Goal: Ask a question: Seek information or help from site administrators or community

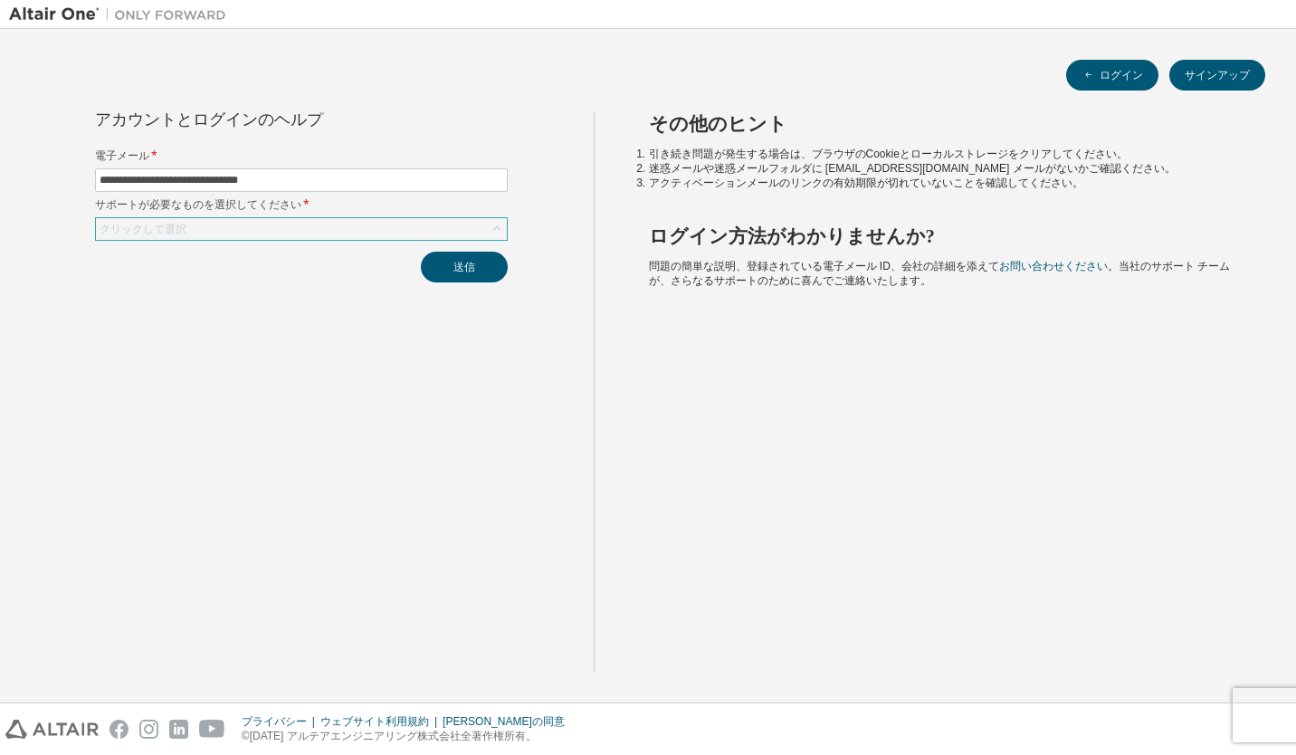
click at [490, 230] on icon at bounding box center [497, 229] width 18 height 18
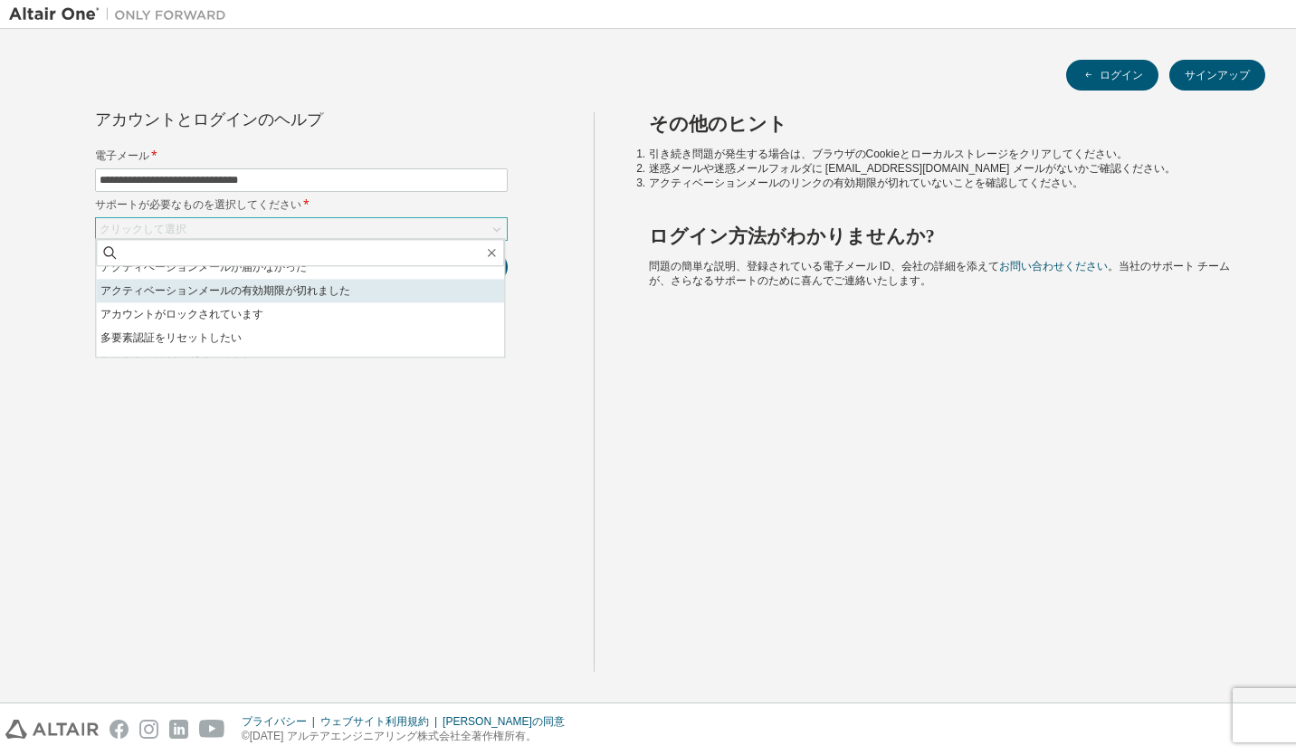
scroll to position [51, 0]
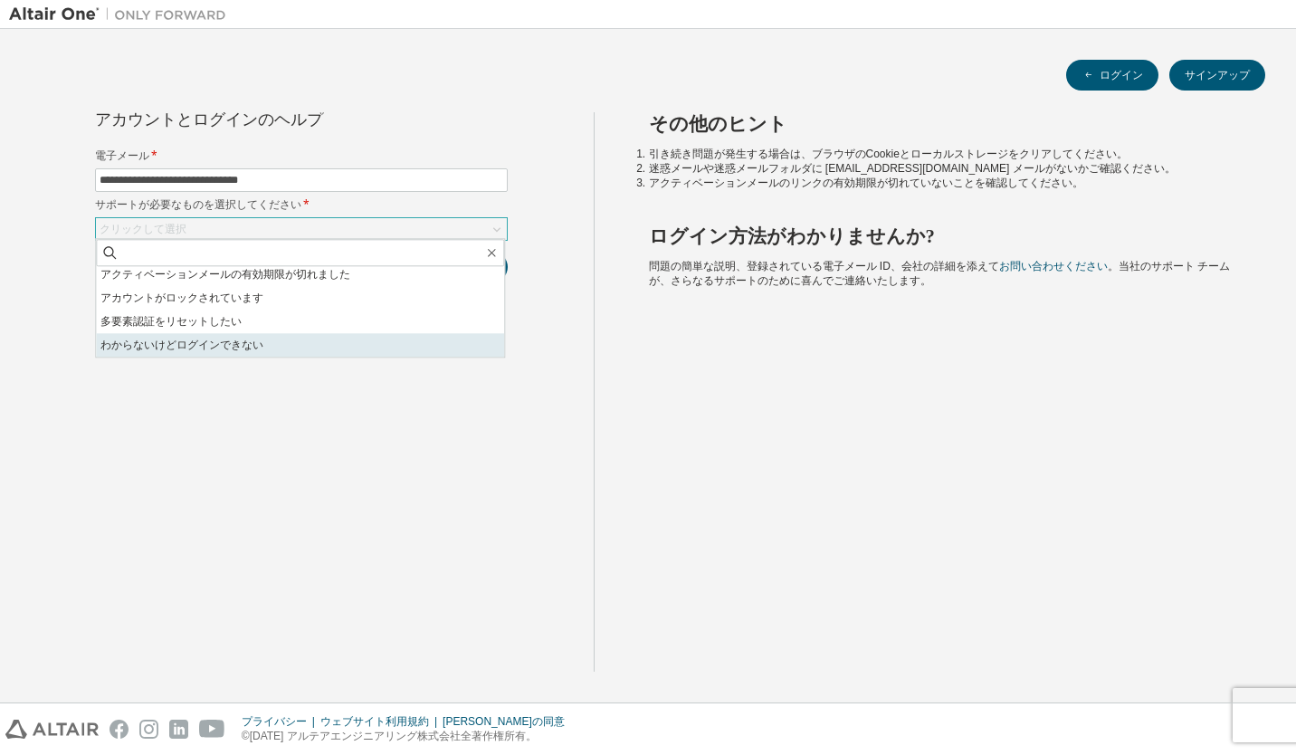
click at [341, 338] on li "わからないけどログインできない" at bounding box center [300, 345] width 408 height 24
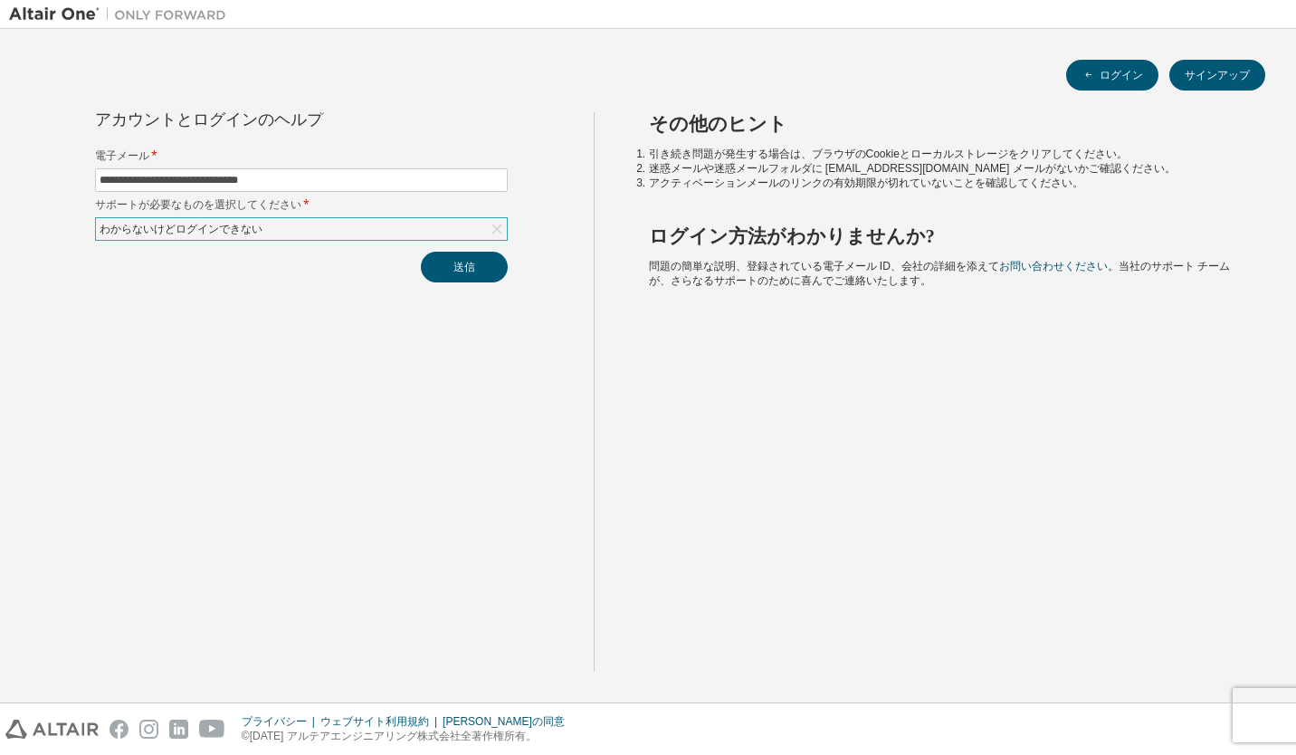
click at [462, 232] on div "わからないけどログインできない" at bounding box center [301, 229] width 411 height 22
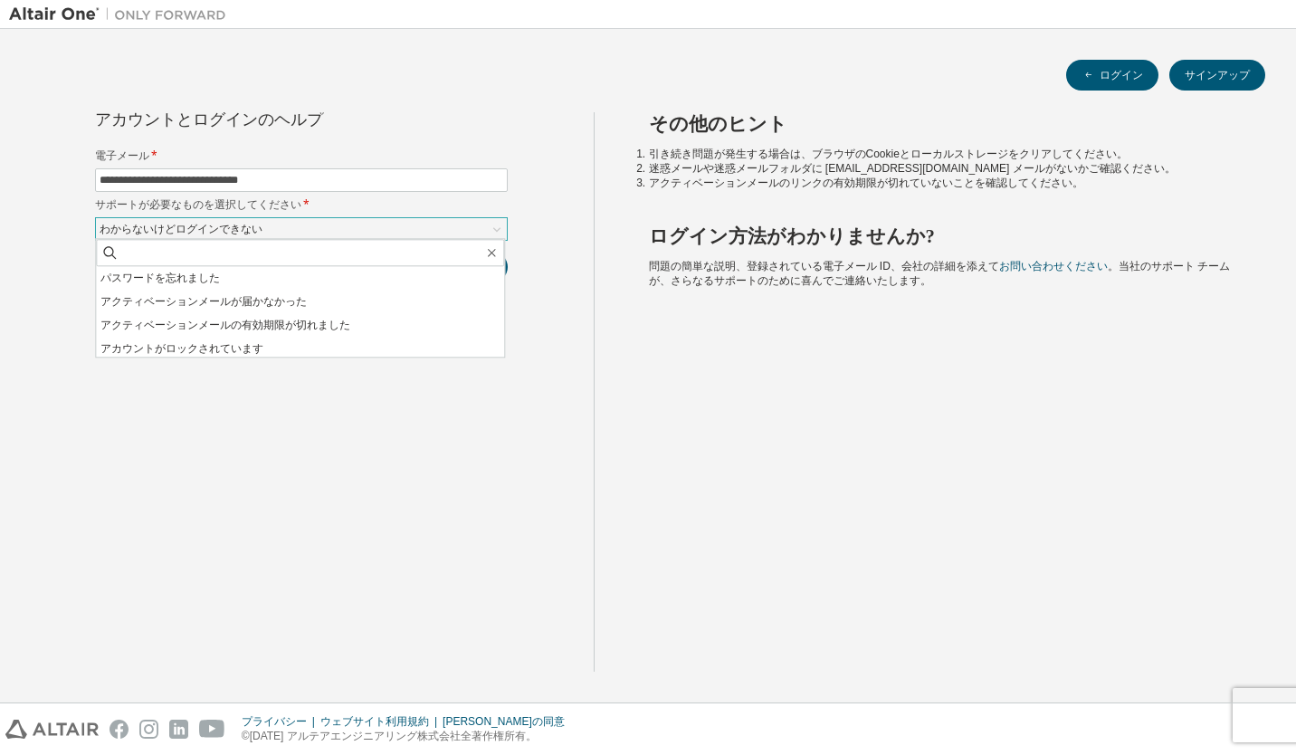
click at [462, 232] on div "わからないけどログインできない" at bounding box center [301, 229] width 411 height 22
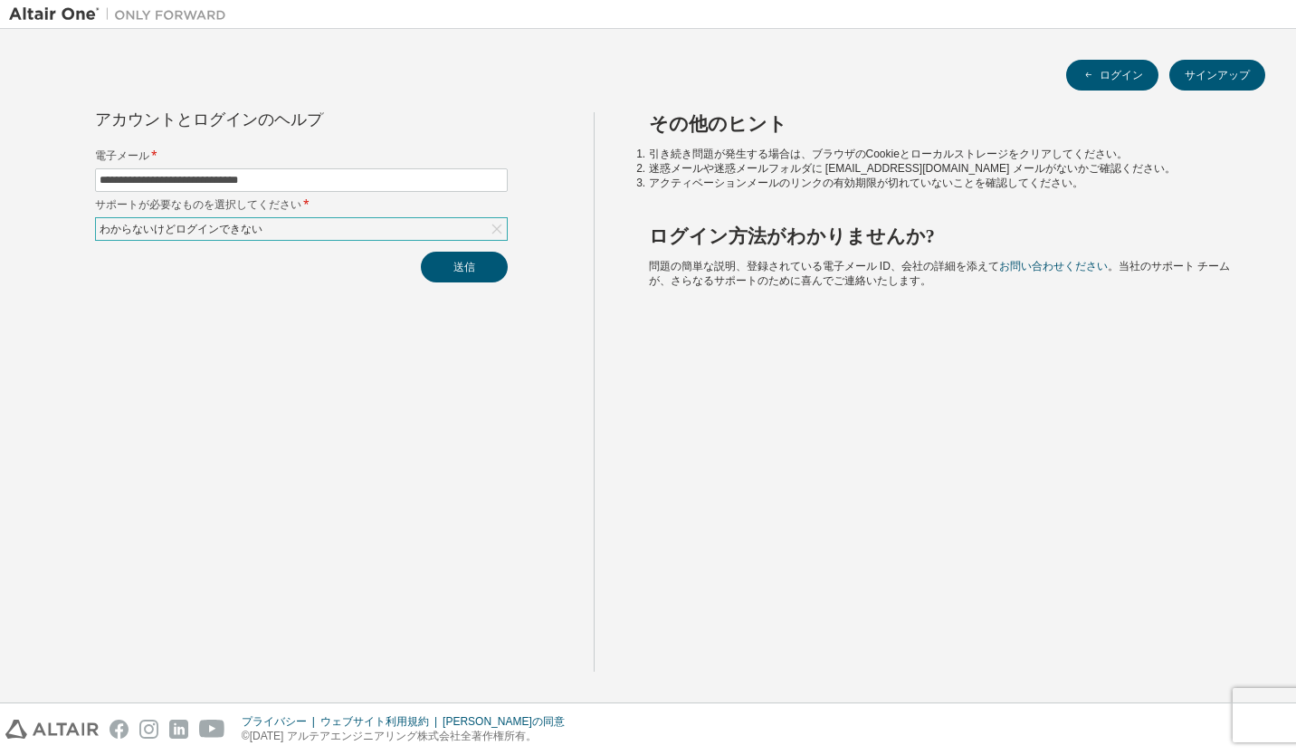
click at [465, 224] on div "わからないけどログインできない" at bounding box center [301, 229] width 411 height 22
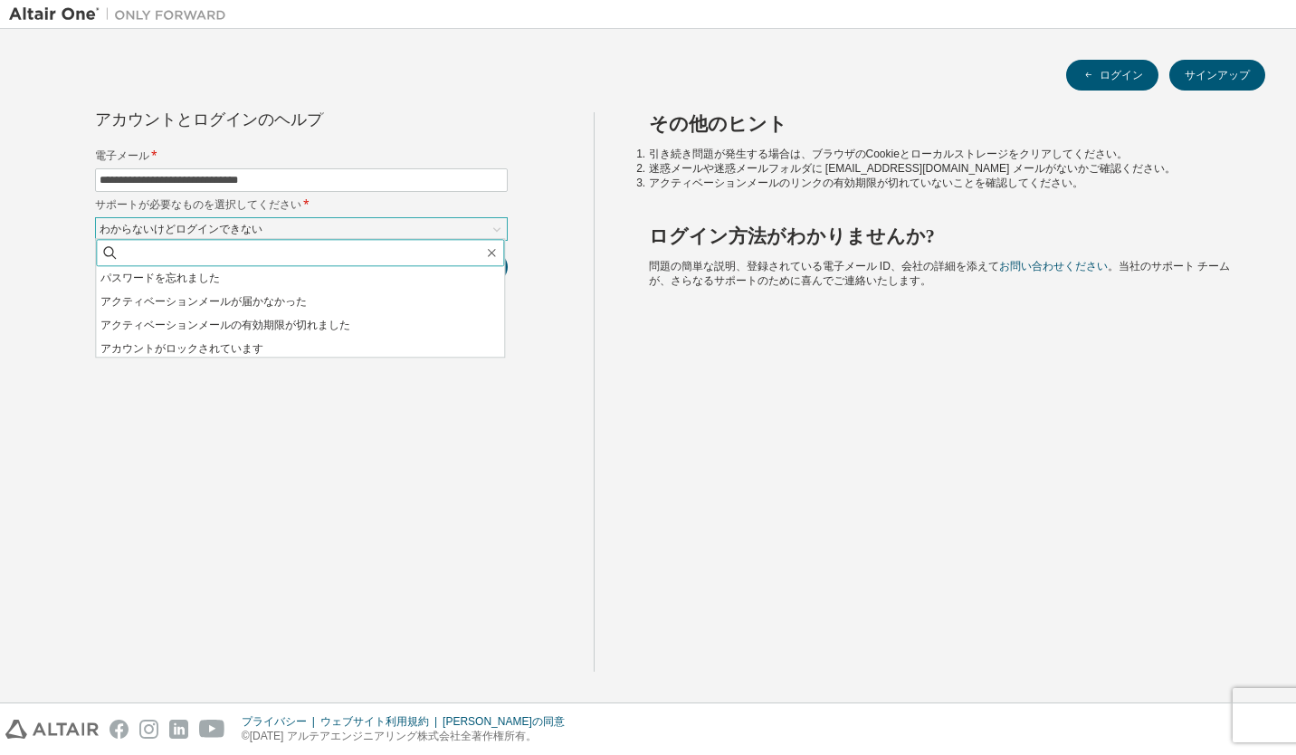
click at [459, 260] on input "text" at bounding box center [301, 252] width 365 height 18
click at [546, 246] on div "**********" at bounding box center [301, 391] width 584 height 559
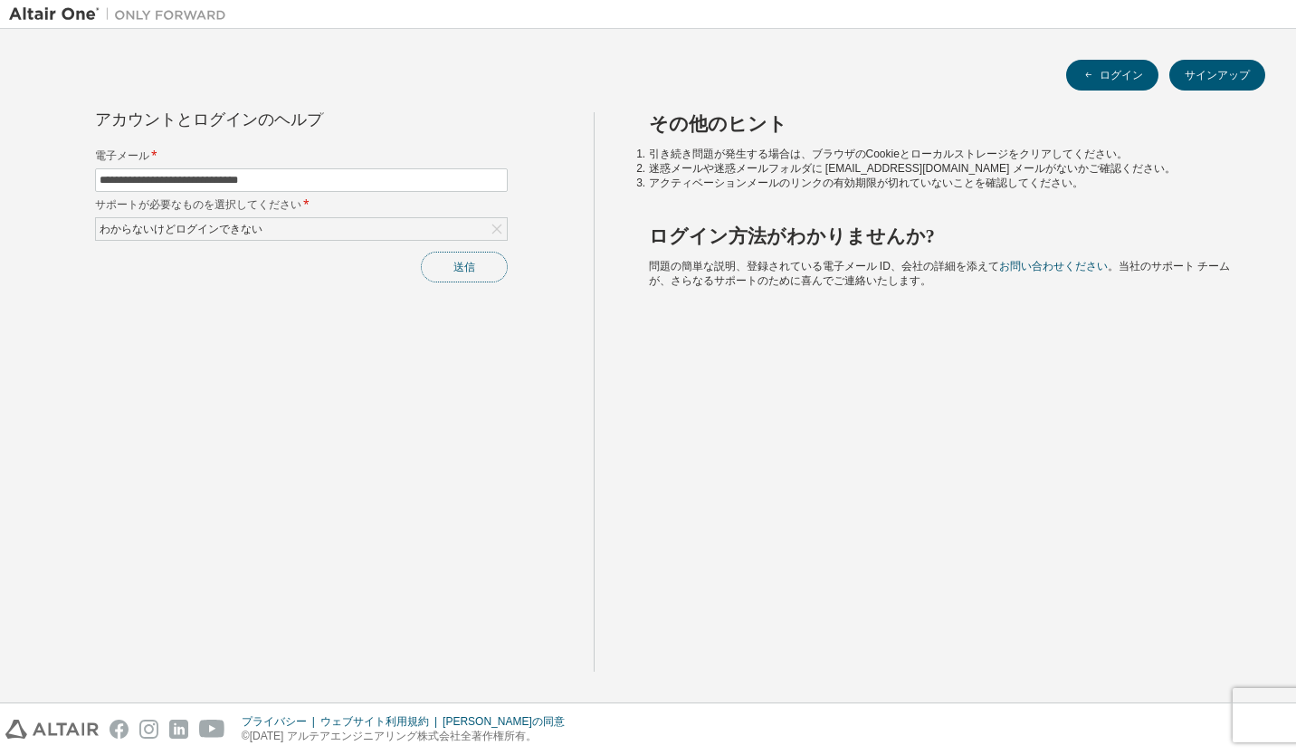
click at [485, 260] on button "送信" at bounding box center [464, 267] width 87 height 31
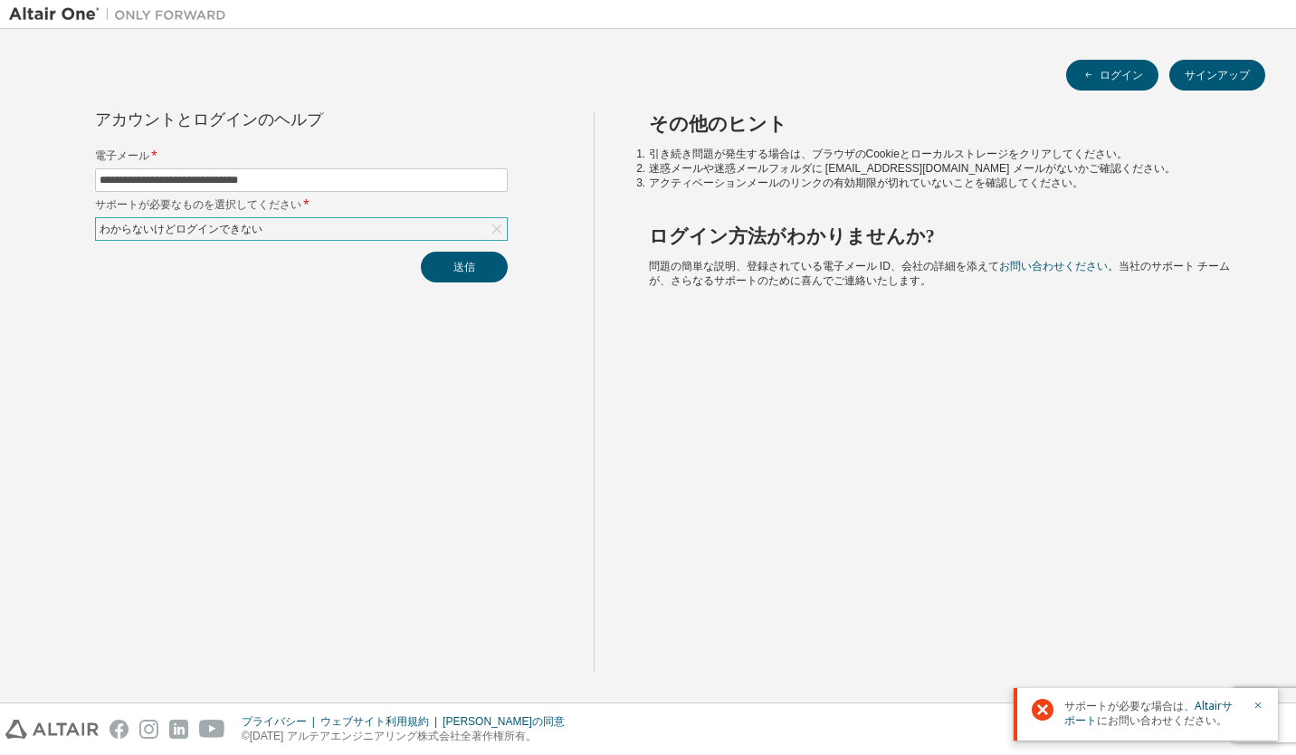
click at [452, 221] on div "わからないけどログインできない" at bounding box center [301, 229] width 411 height 22
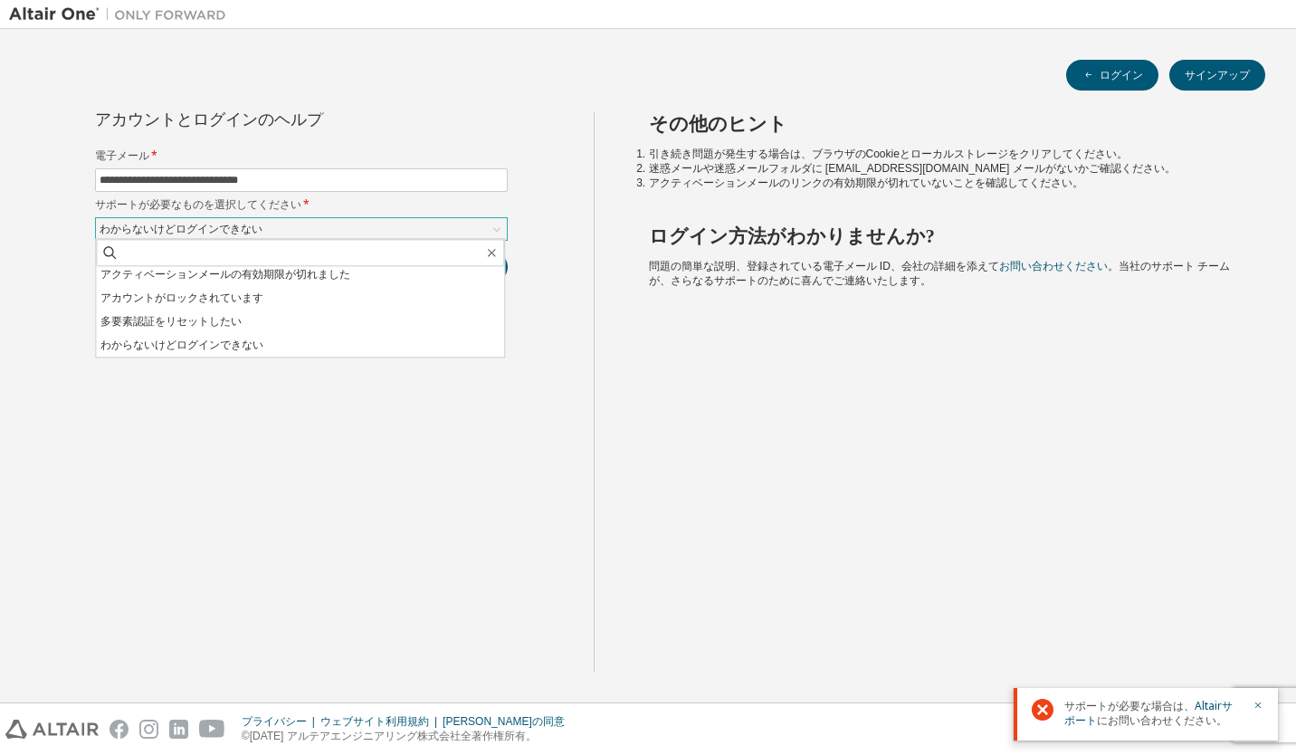
click at [275, 299] on li "アカウントがロックされています" at bounding box center [300, 298] width 408 height 24
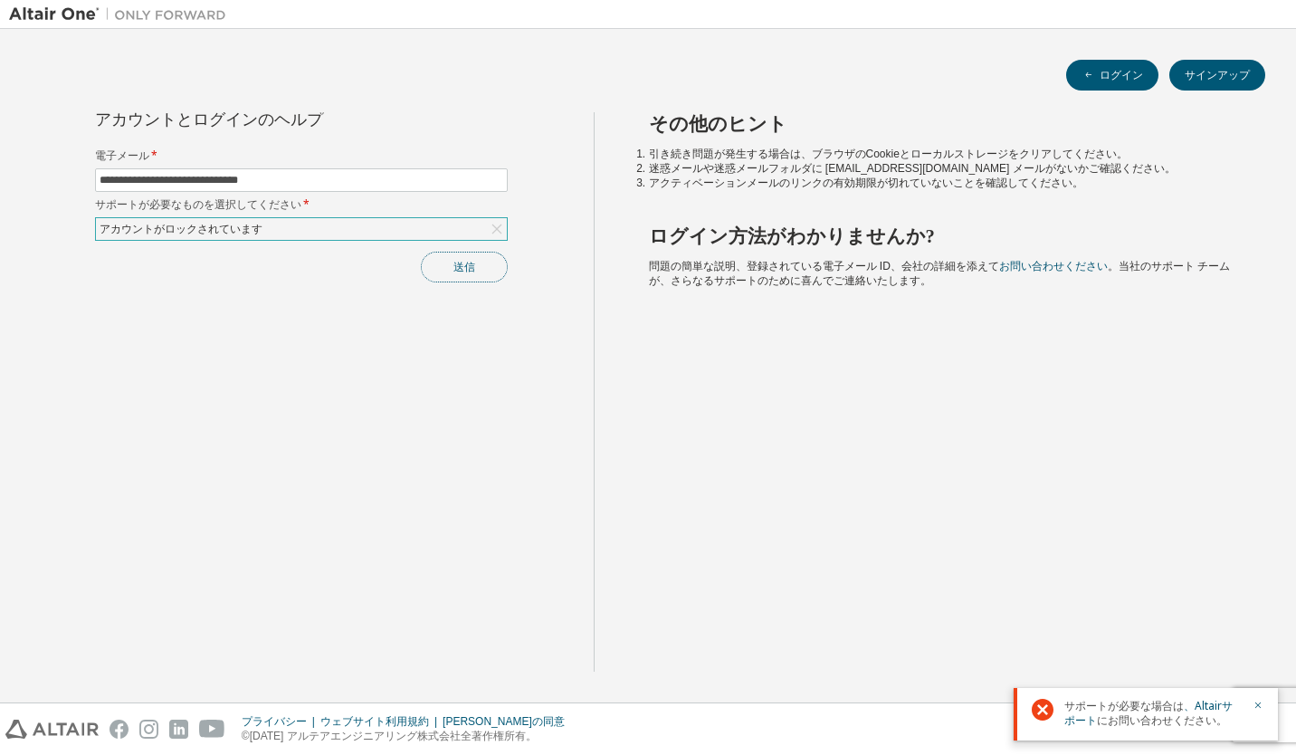
click at [475, 273] on button "送信" at bounding box center [464, 267] width 87 height 31
click at [1252, 699] on icon "button" at bounding box center [1257, 704] width 11 height 11
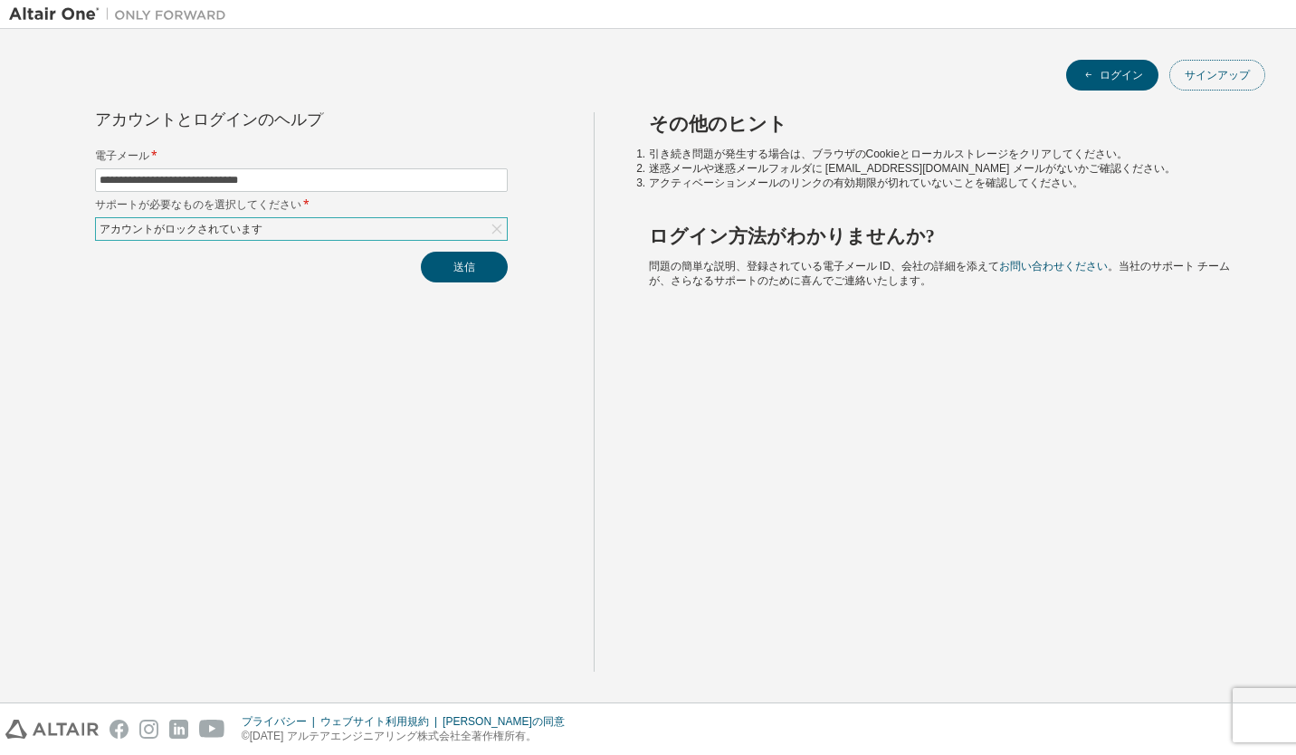
click at [1258, 62] on button "サインアップ" at bounding box center [1217, 75] width 96 height 31
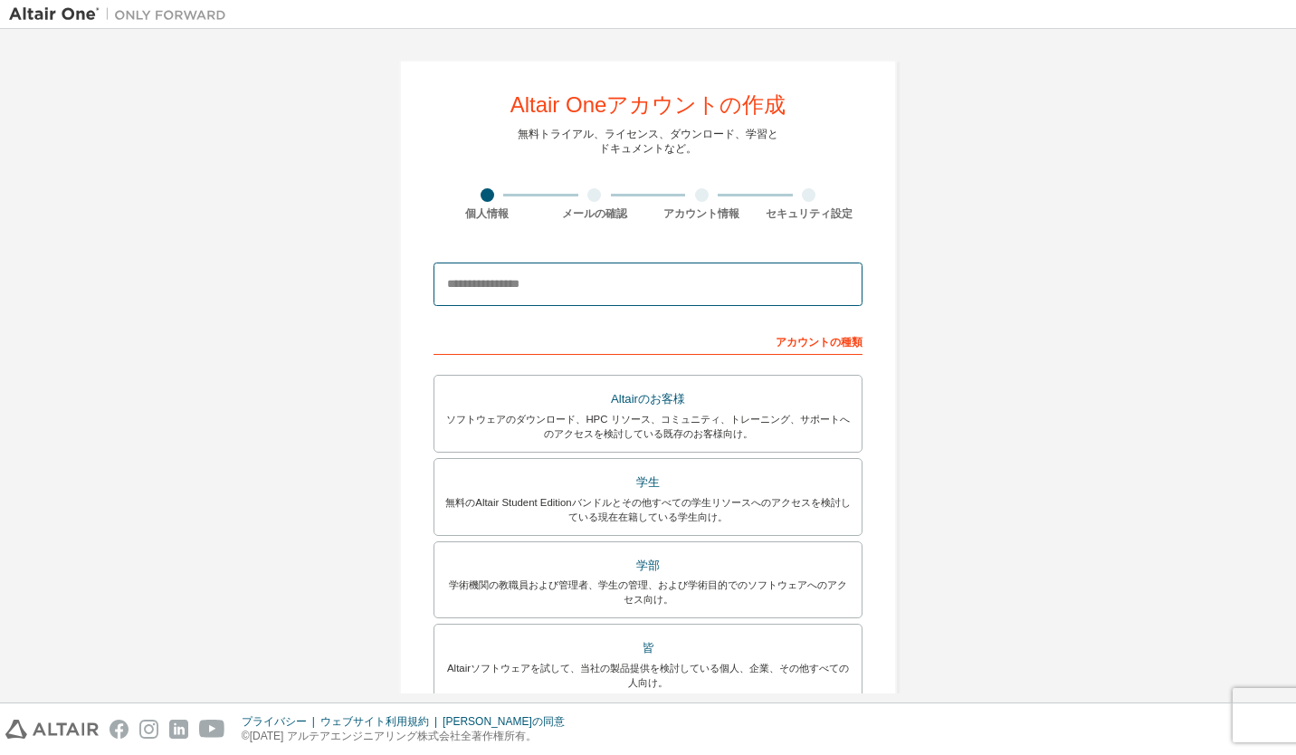
click at [637, 267] on input "email" at bounding box center [647, 283] width 429 height 43
type input "**********"
